Goal: Transaction & Acquisition: Purchase product/service

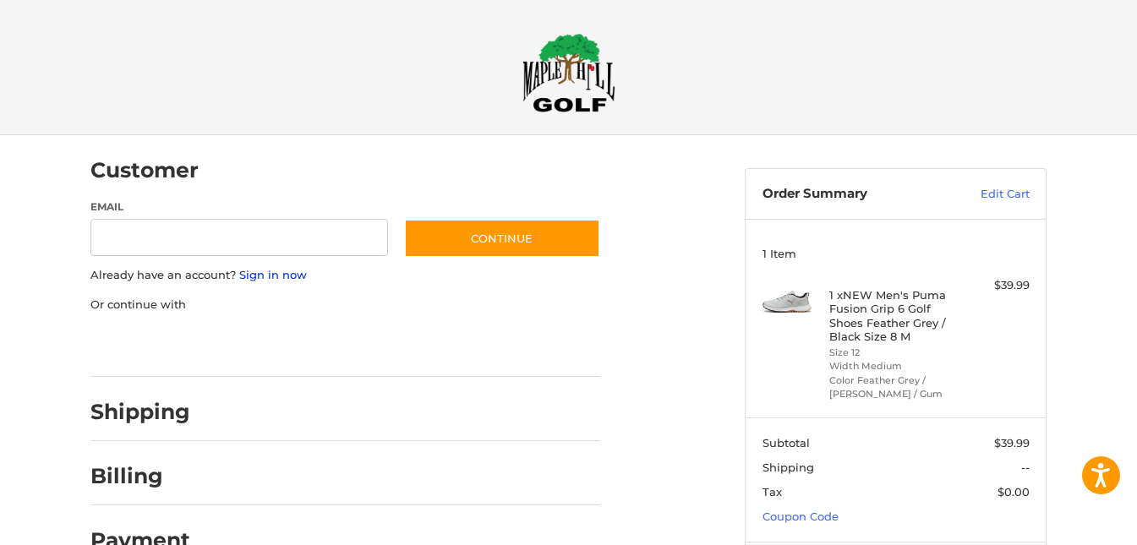
click at [293, 271] on link "Sign in now" at bounding box center [273, 275] width 68 height 14
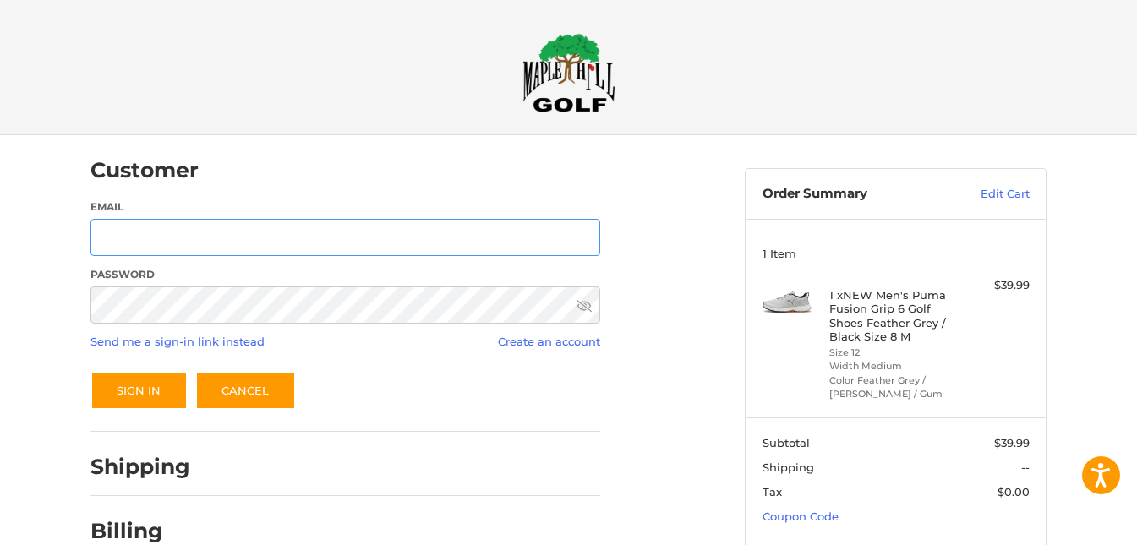
click at [271, 235] on input "Email" at bounding box center [345, 238] width 510 height 38
type input "**********"
click at [90, 371] on button "Sign In" at bounding box center [138, 390] width 97 height 39
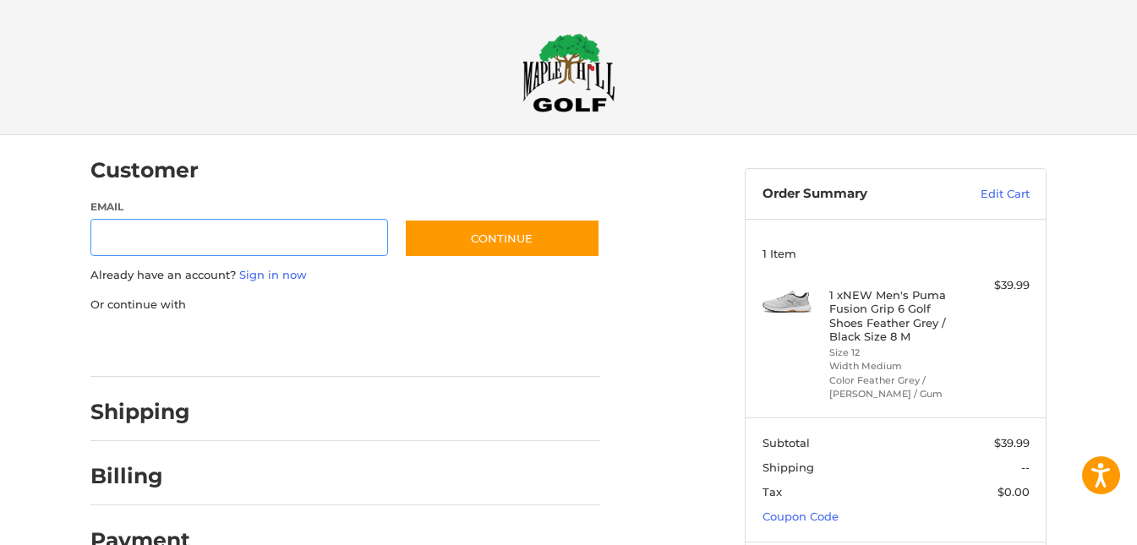
scroll to position [26, 0]
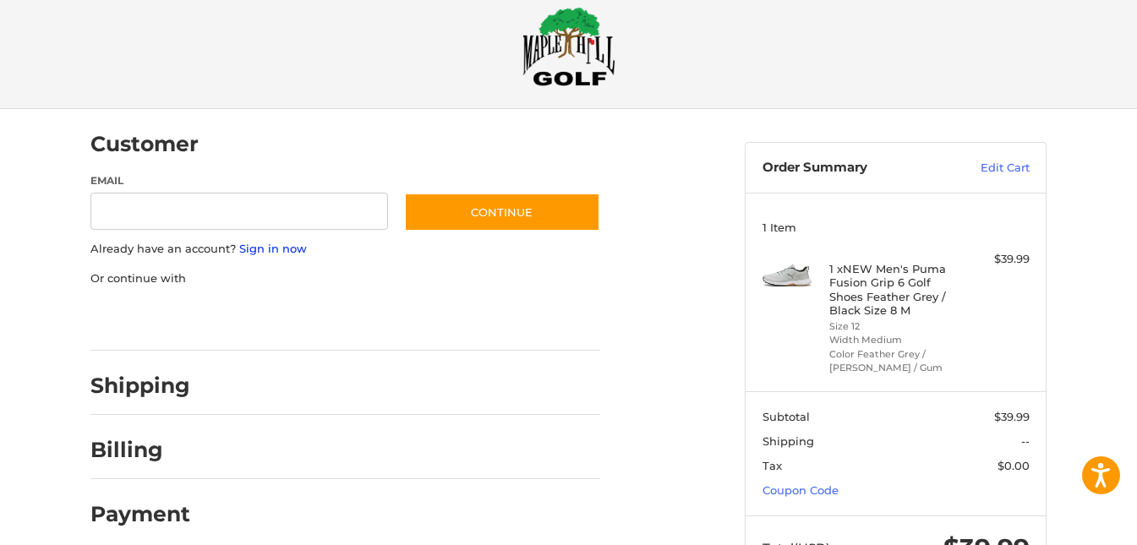
click at [296, 247] on link "Sign in now" at bounding box center [273, 249] width 68 height 14
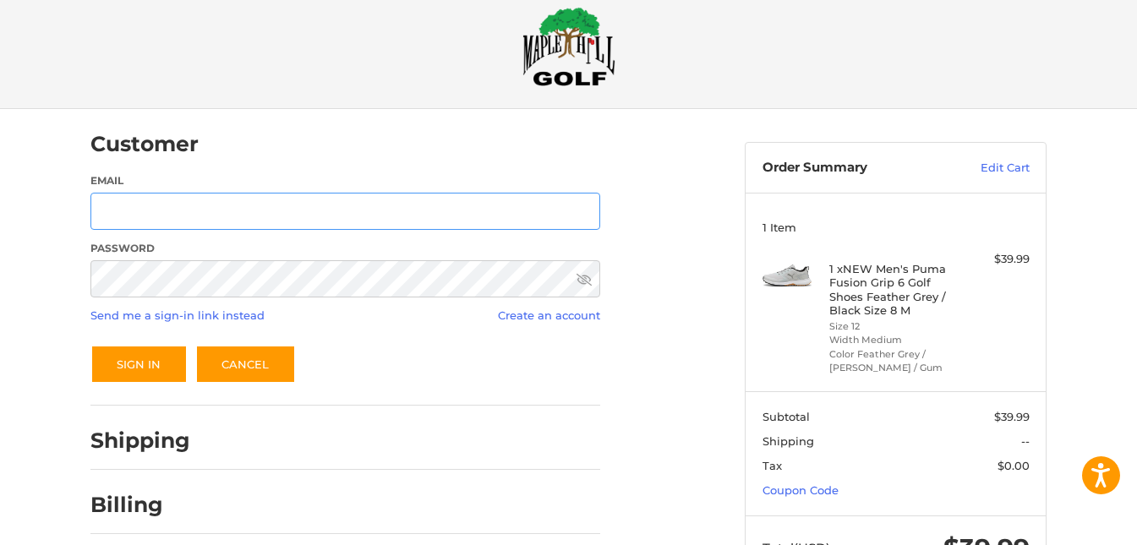
click at [279, 219] on input "Email" at bounding box center [345, 212] width 510 height 38
type input "**********"
click at [90, 345] on button "Sign In" at bounding box center [138, 364] width 97 height 39
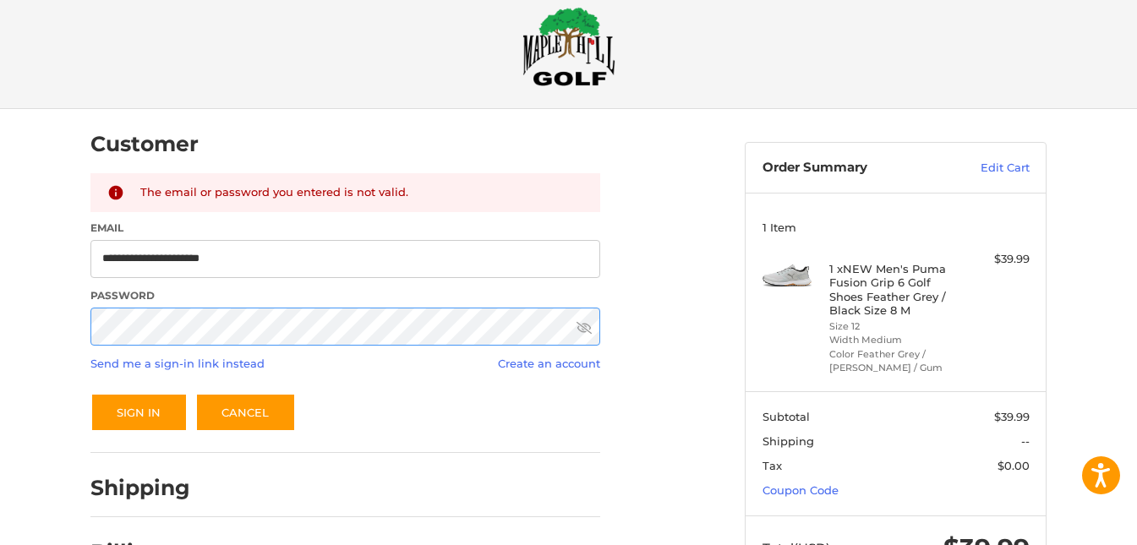
click at [90, 393] on button "Sign In" at bounding box center [138, 412] width 97 height 39
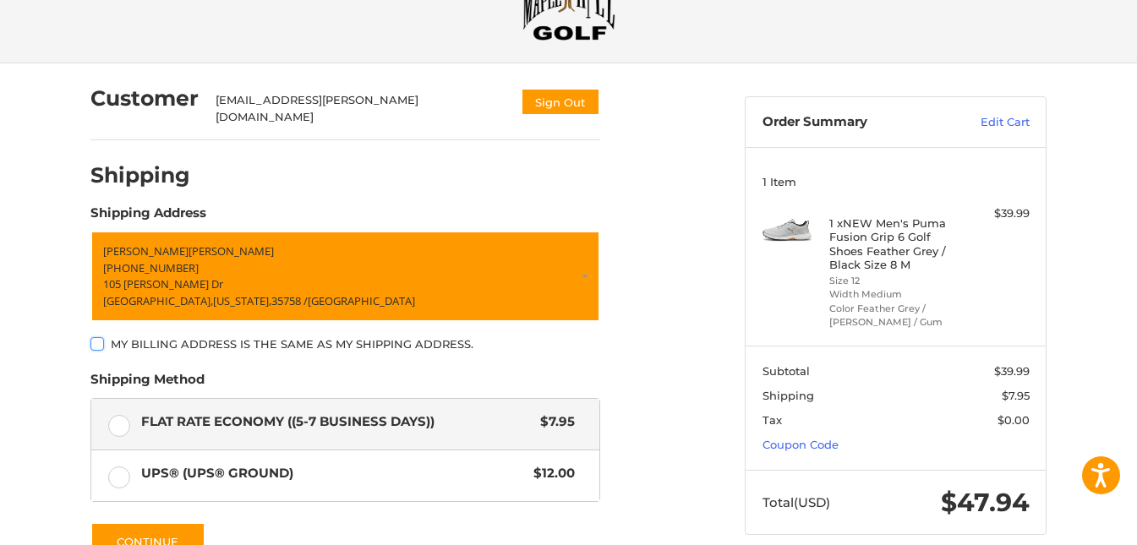
scroll to position [241, 0]
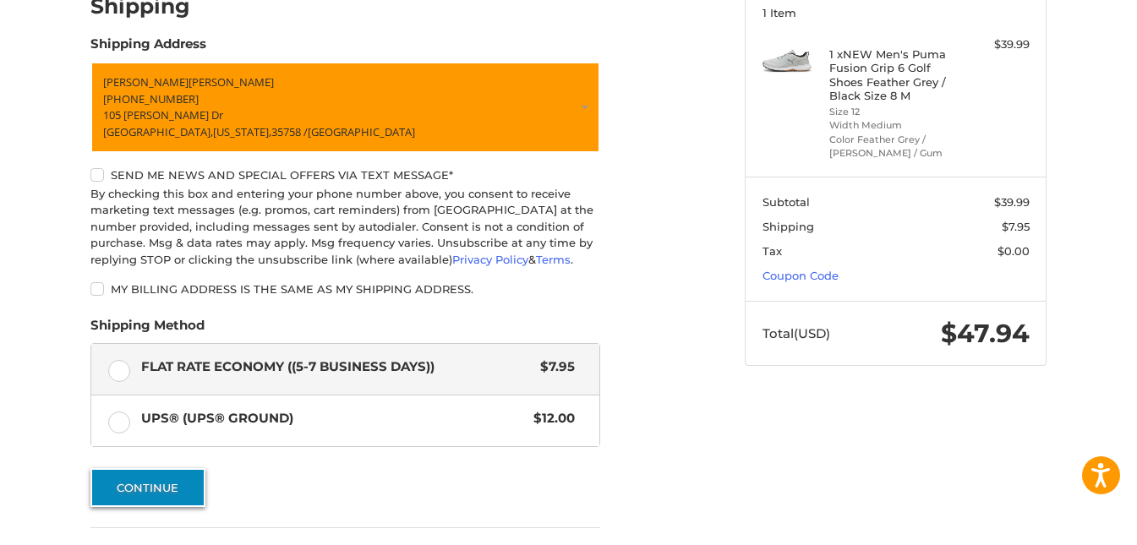
click at [134, 471] on button "Continue" at bounding box center [147, 487] width 115 height 39
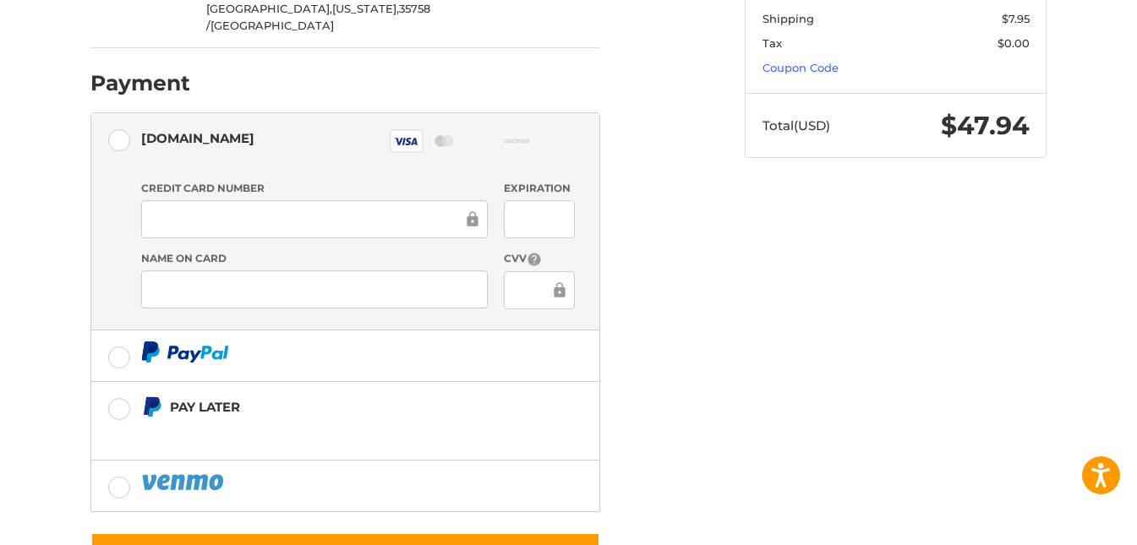
scroll to position [479, 0]
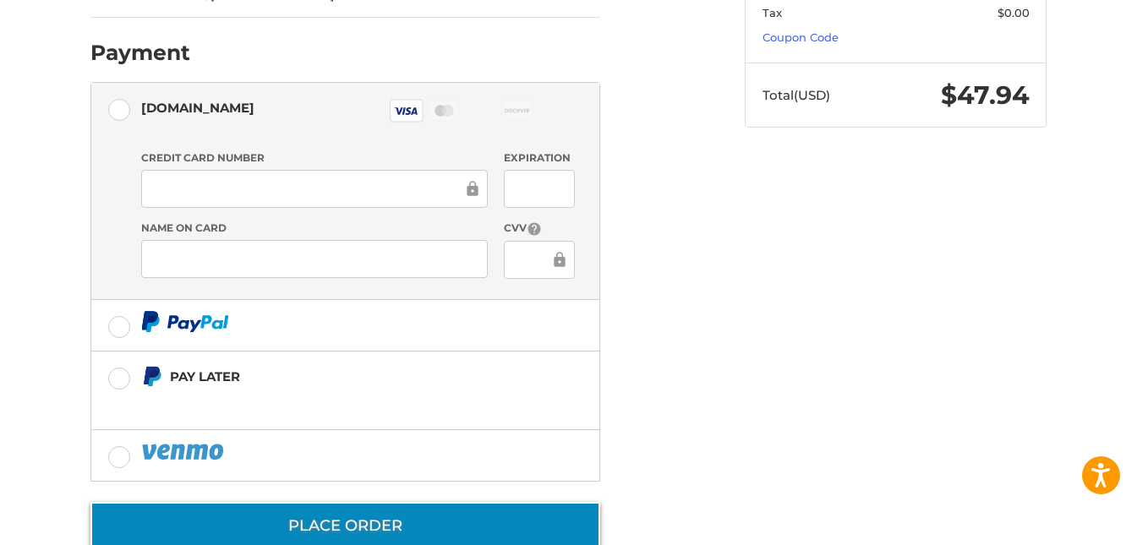
click at [340, 502] on button "Place Order" at bounding box center [345, 526] width 510 height 48
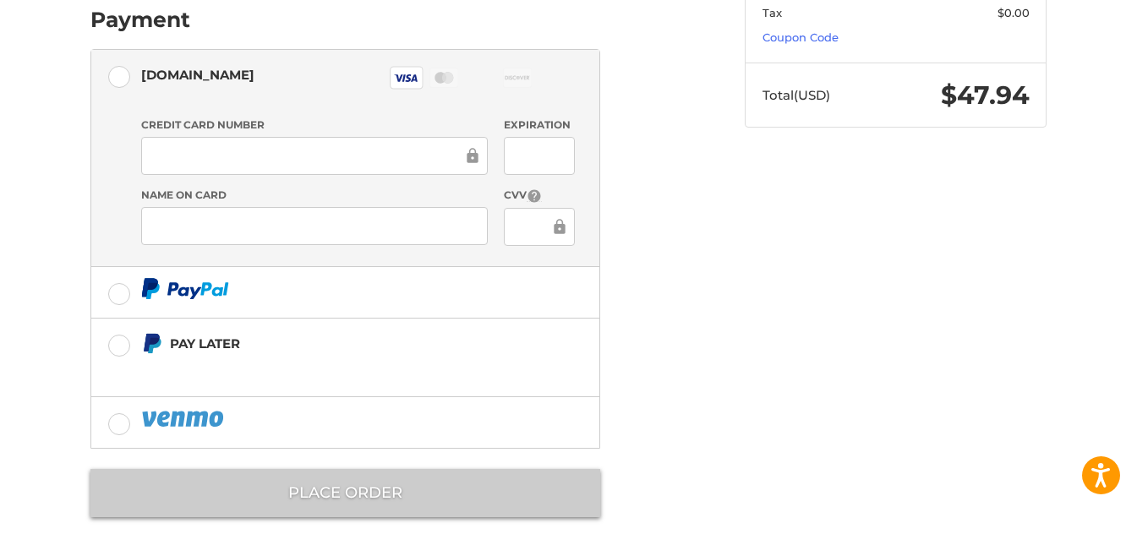
scroll to position [61, 0]
